Goal: Information Seeking & Learning: Check status

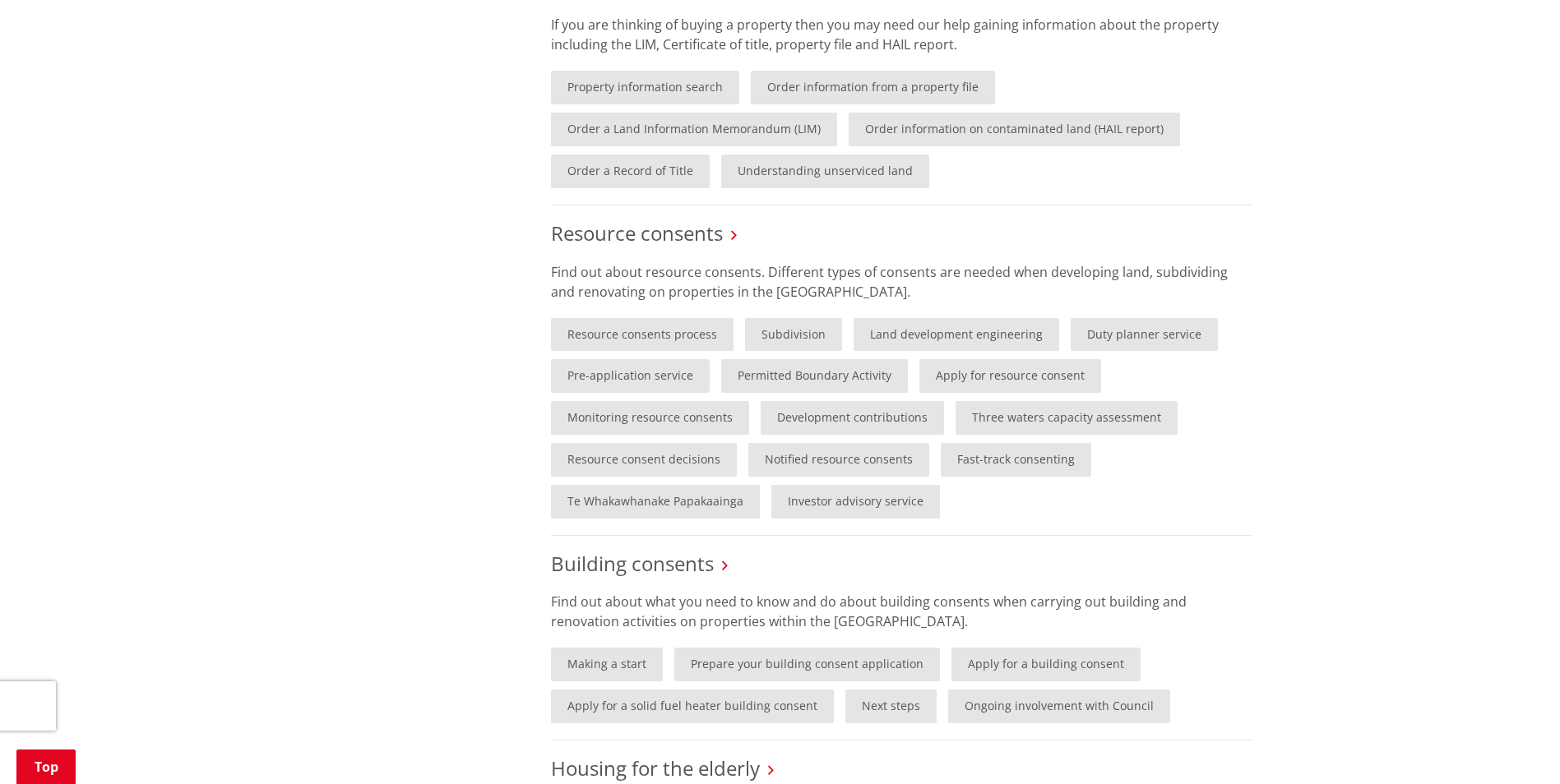
scroll to position [1151, 0]
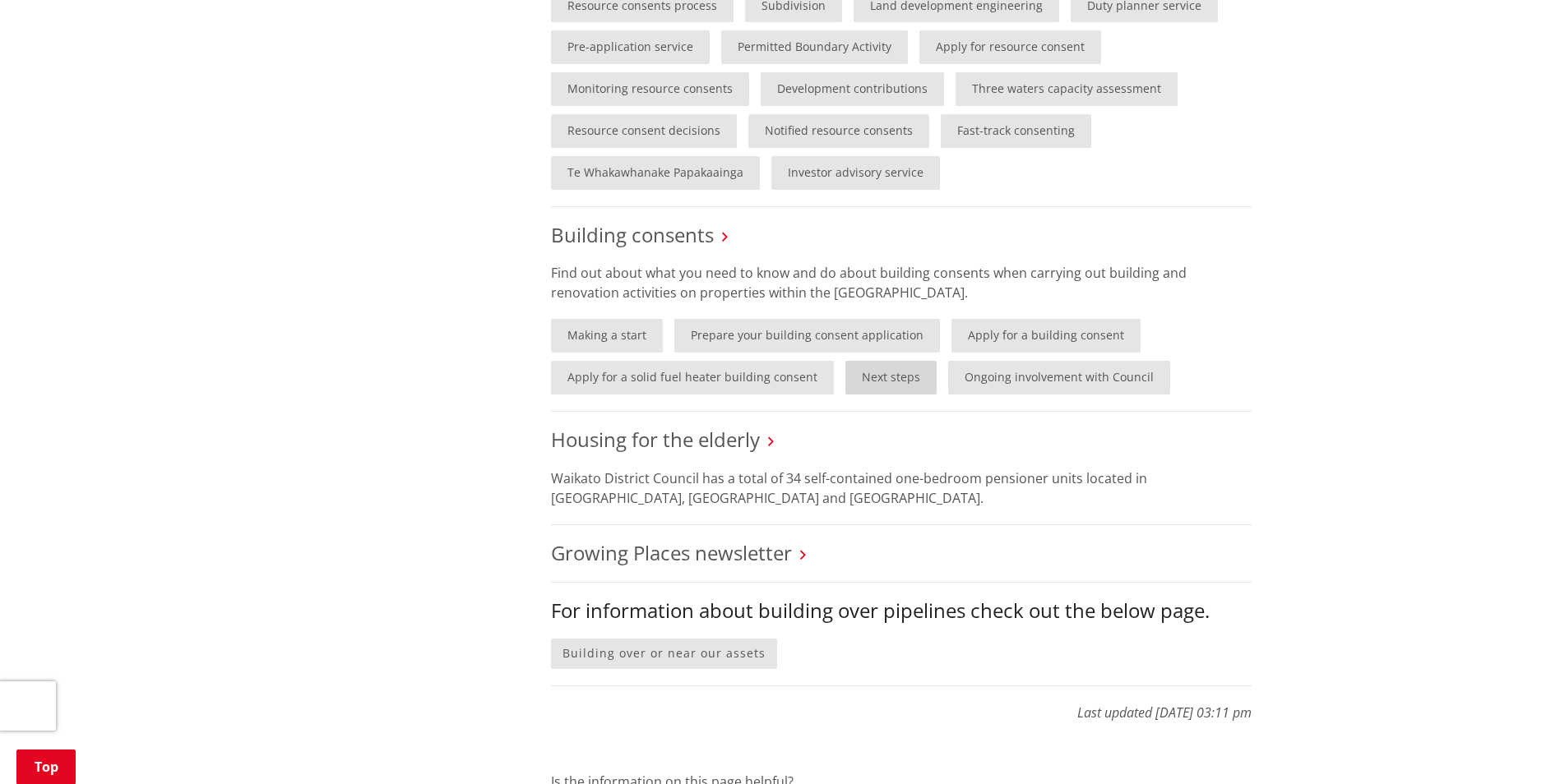
click at [897, 372] on link "Next steps" at bounding box center [891, 378] width 91 height 34
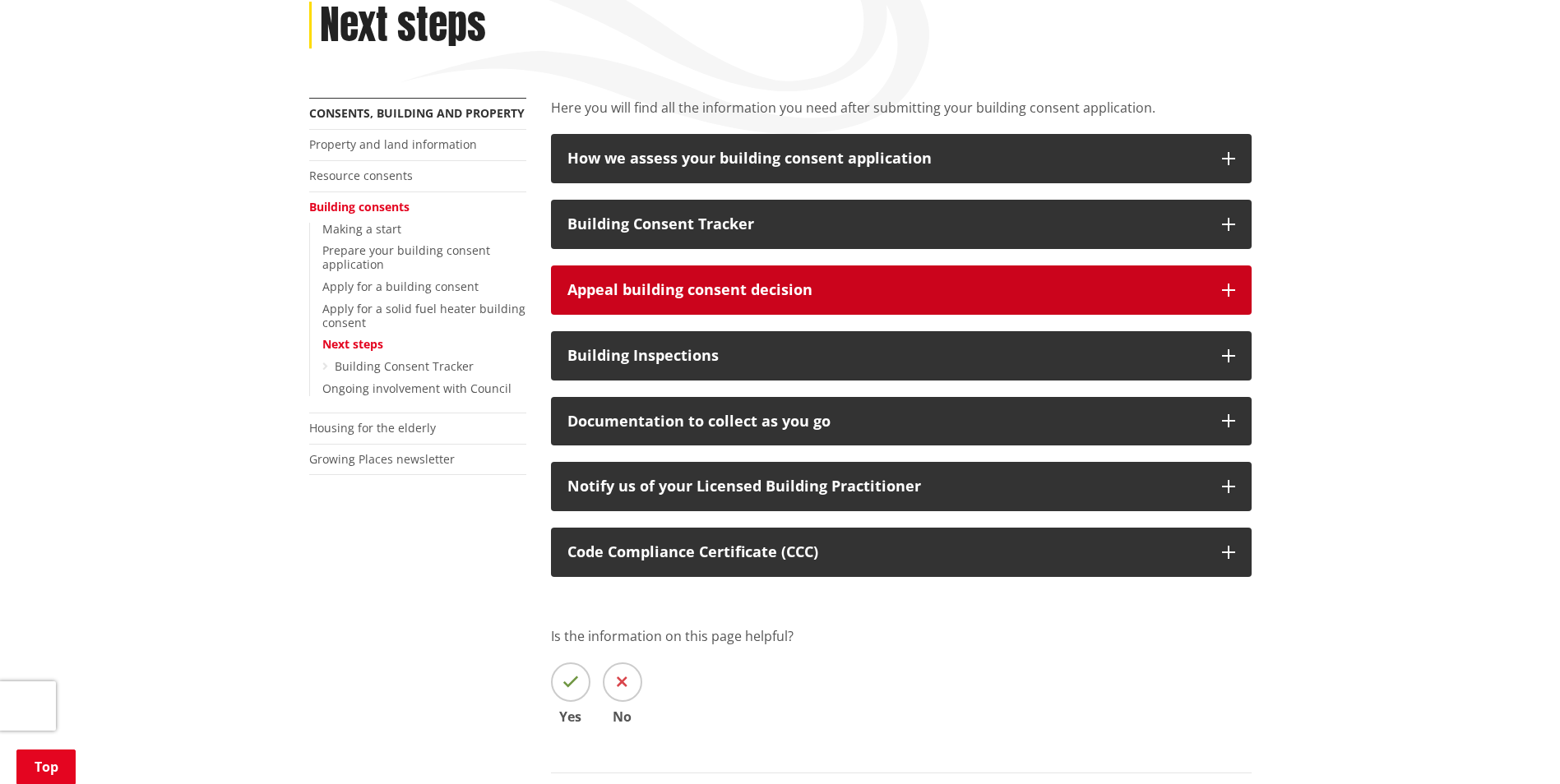
scroll to position [247, 0]
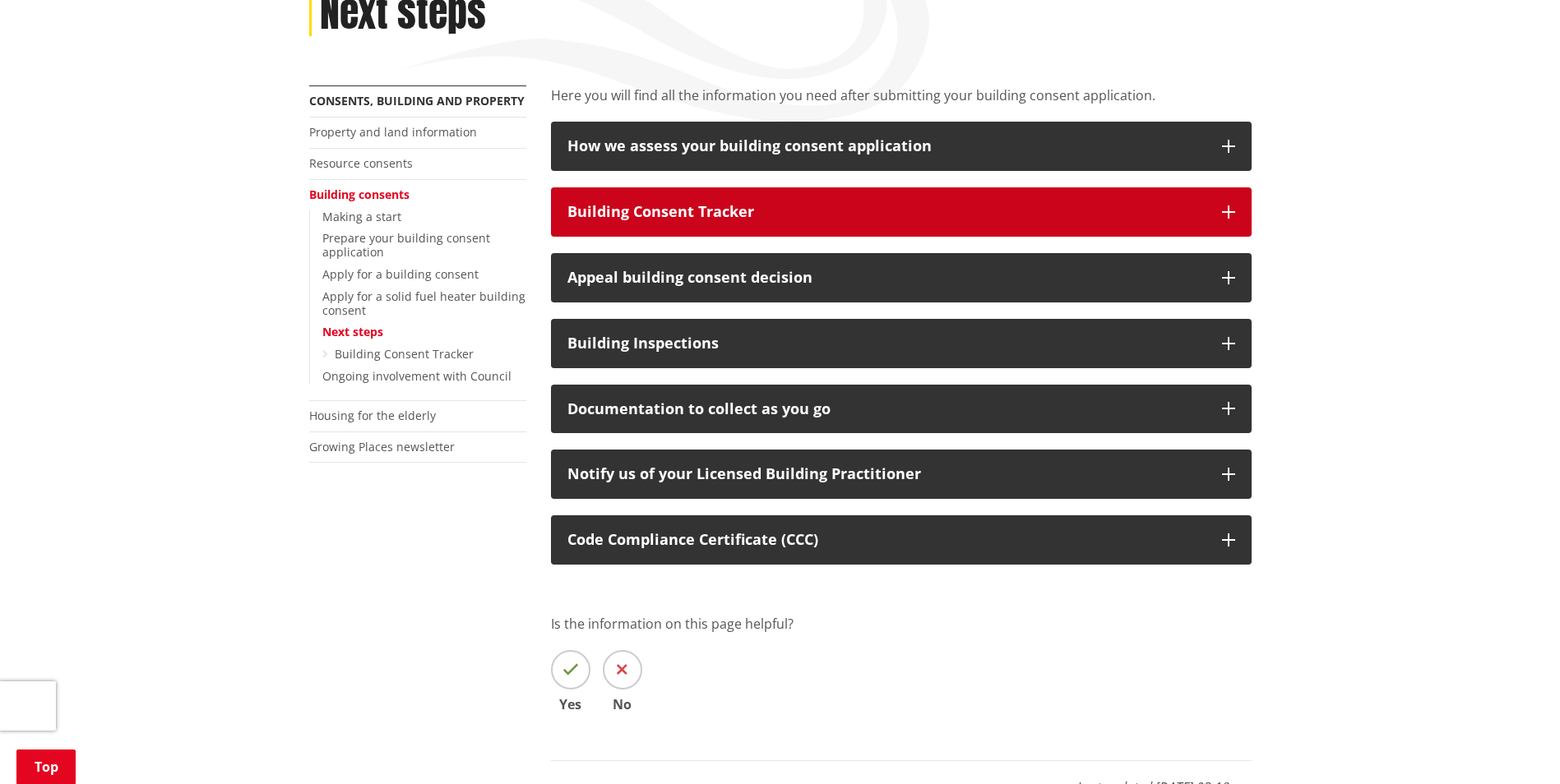
click at [727, 224] on button "Building Consent Tracker" at bounding box center [901, 212] width 701 height 49
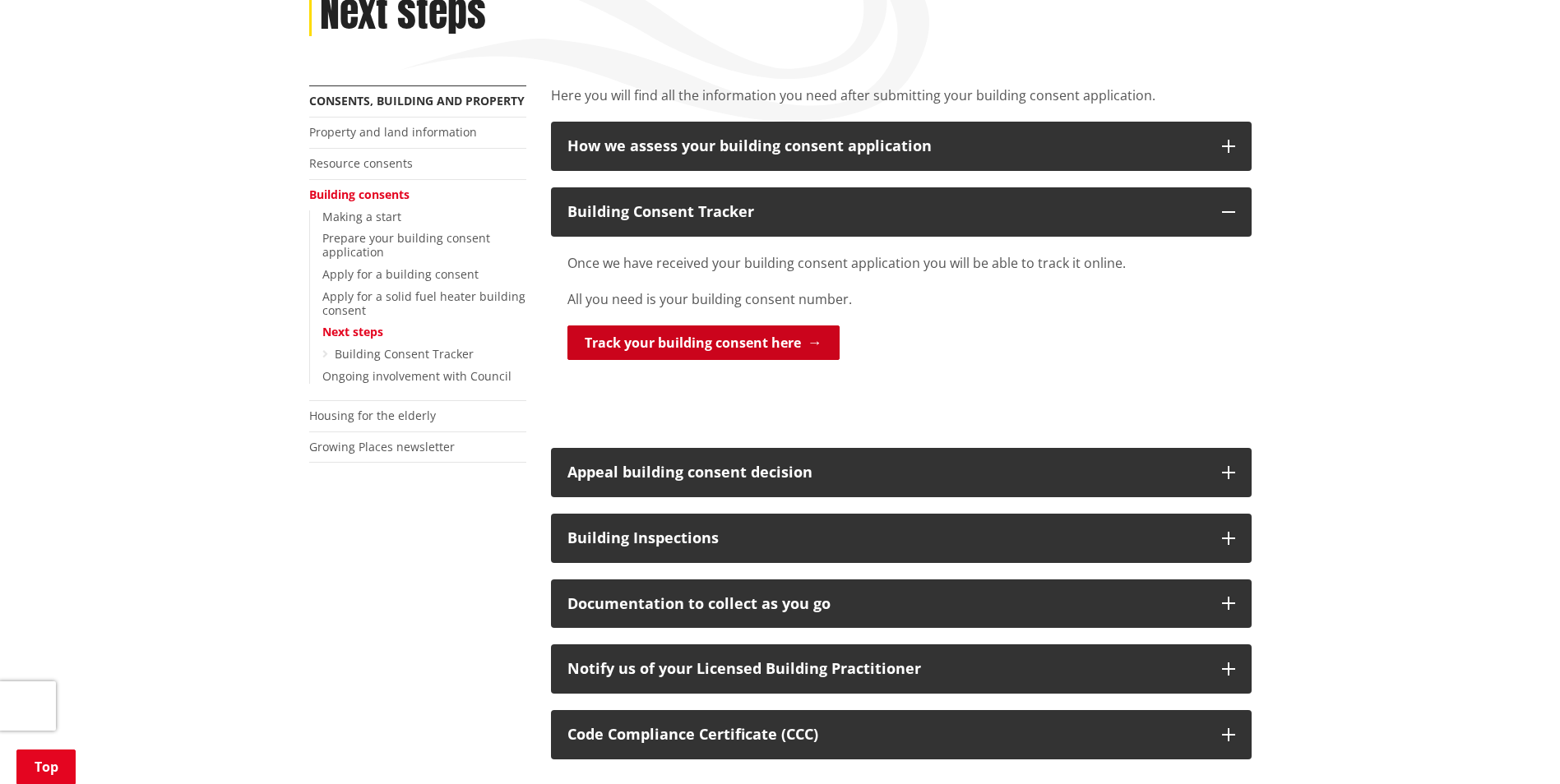
click at [794, 332] on link "Track your building consent here" at bounding box center [704, 342] width 272 height 35
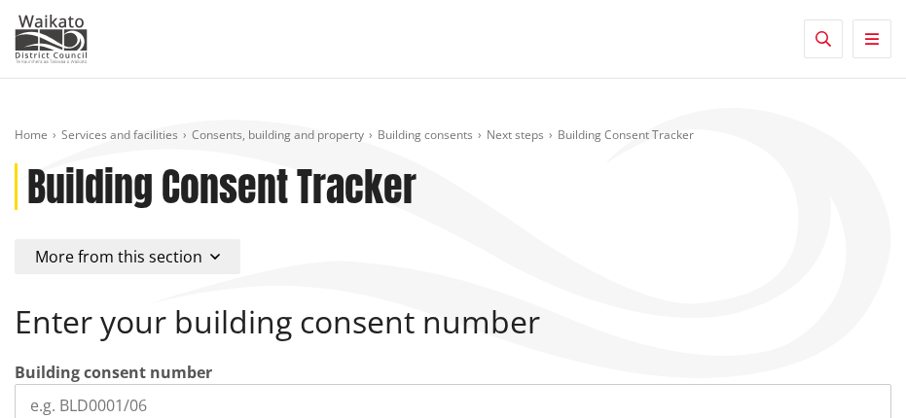
click at [245, 394] on input "search" at bounding box center [453, 405] width 877 height 43
paste input "BLD0240 26"
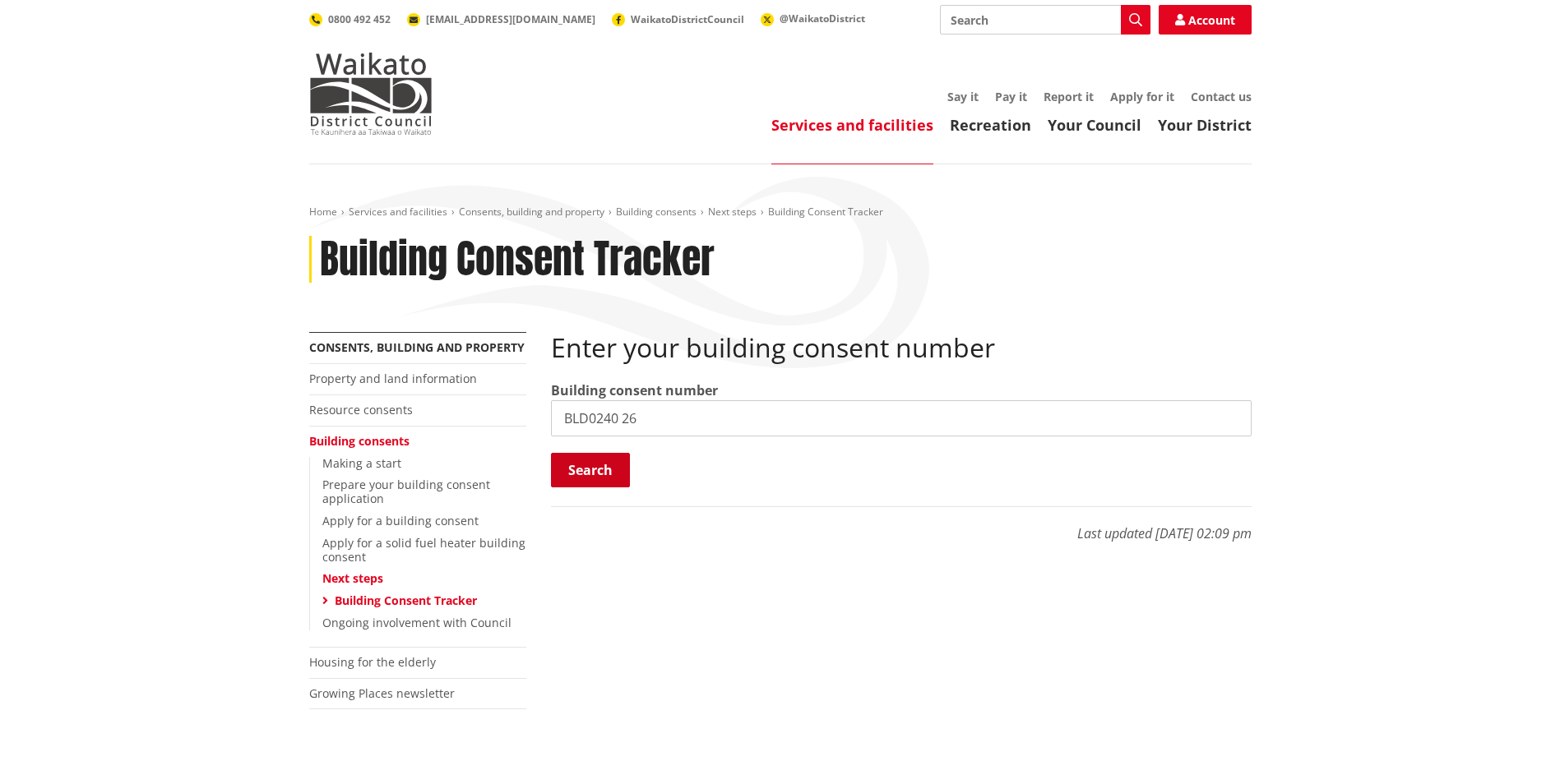
type input "BLD0240 26"
click at [581, 461] on button "Search" at bounding box center [590, 470] width 79 height 35
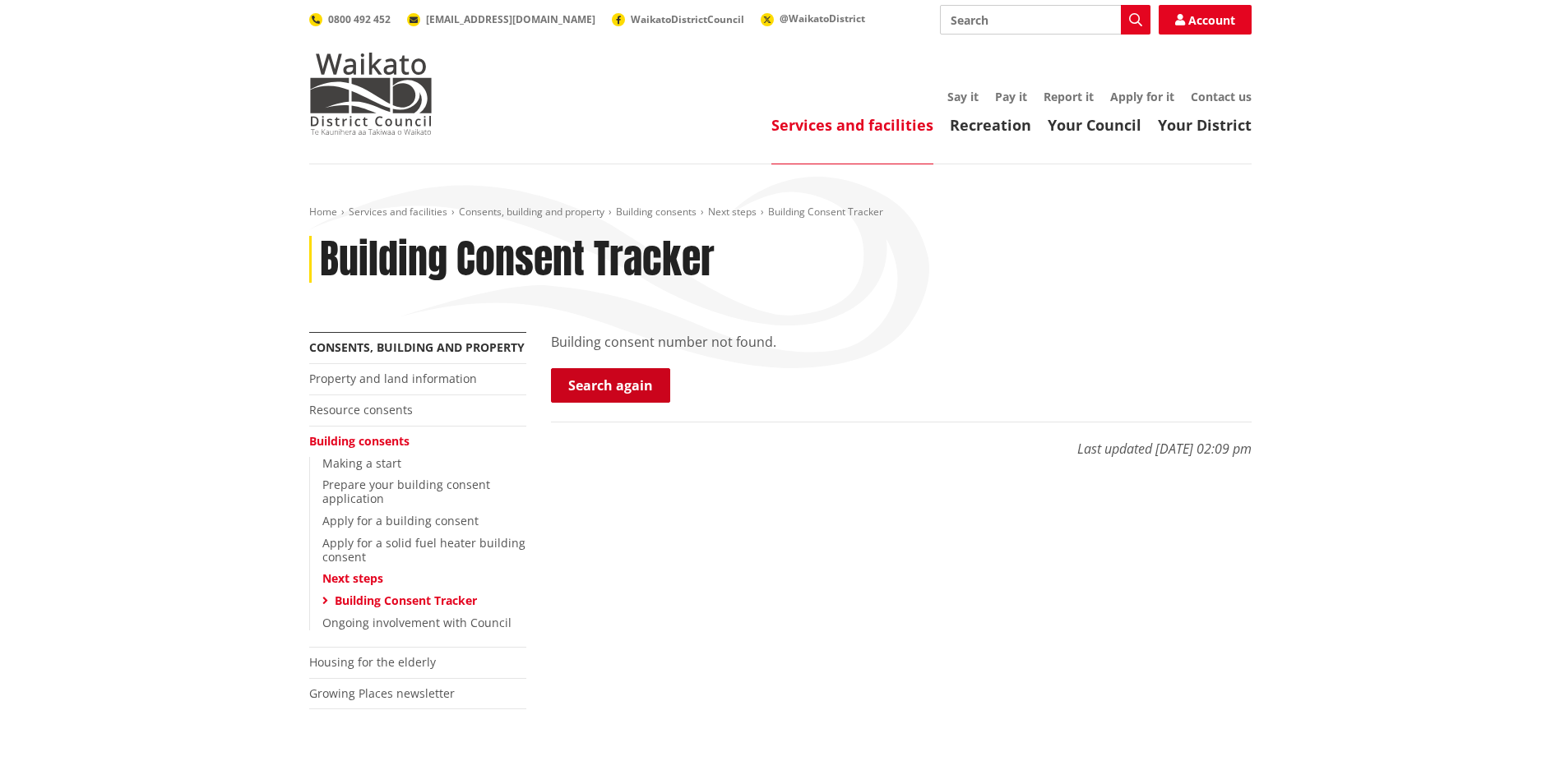
click at [560, 400] on link "Search again" at bounding box center [610, 385] width 119 height 35
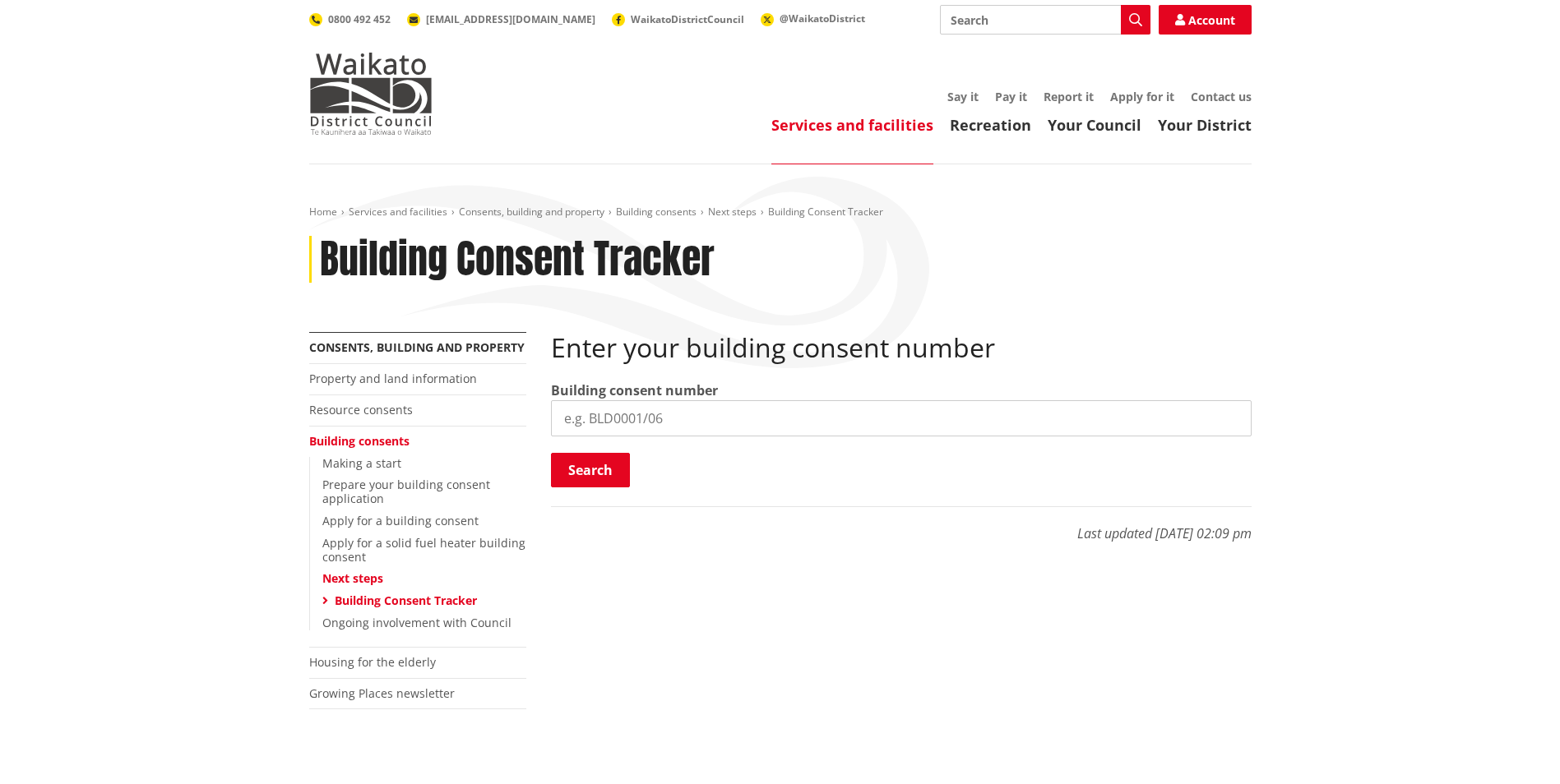
click at [689, 406] on input "search" at bounding box center [901, 418] width 701 height 36
paste input "BLD0240 26 - 71"
type input "BLD0240 26 - 71"
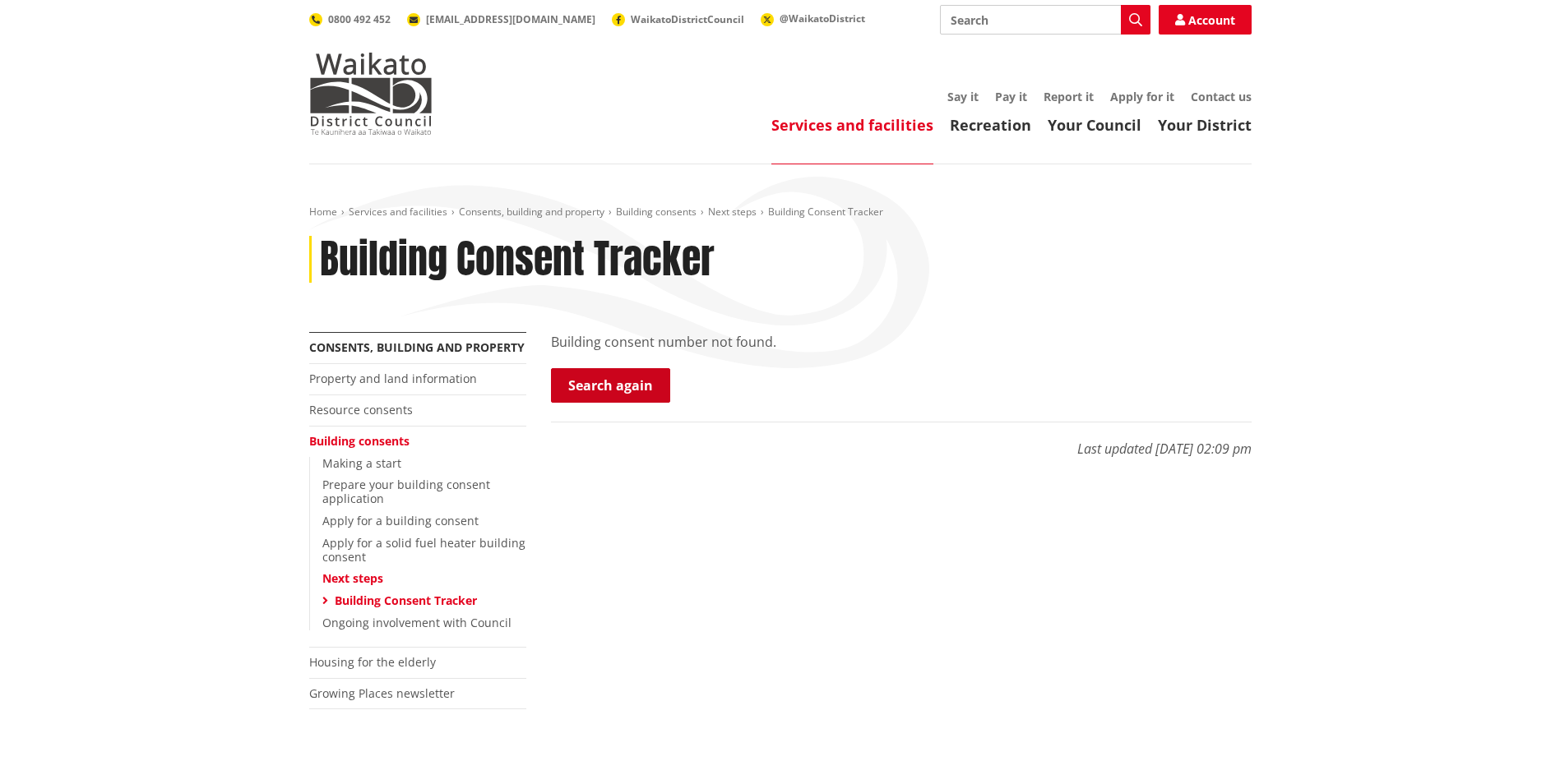
click at [620, 396] on link "Search again" at bounding box center [610, 385] width 119 height 35
